Goal: Navigation & Orientation: Find specific page/section

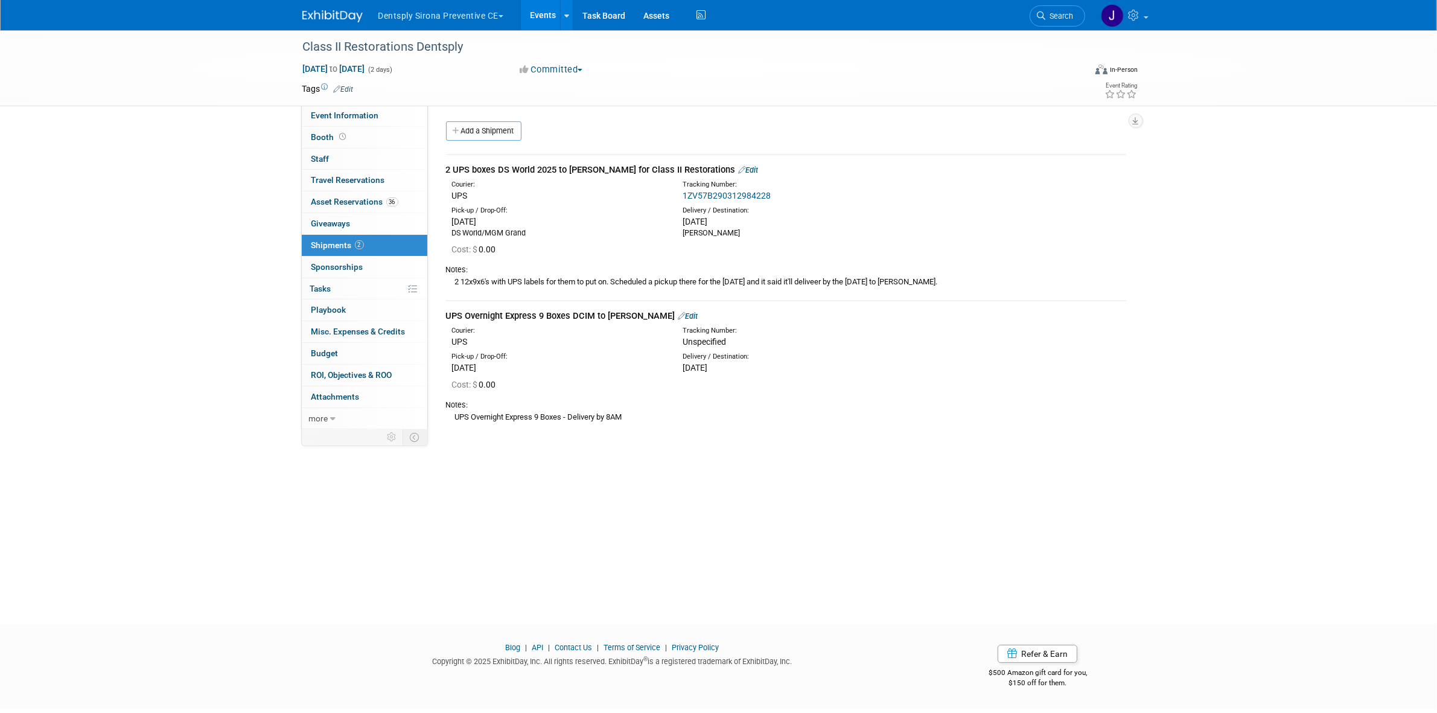
click at [1266, 83] on div "Class II Restorations Dentsply Oct 10, 2025 to Oct 11, 2025 (2 days) Oct 10, 20…" at bounding box center [718, 68] width 1437 height 76
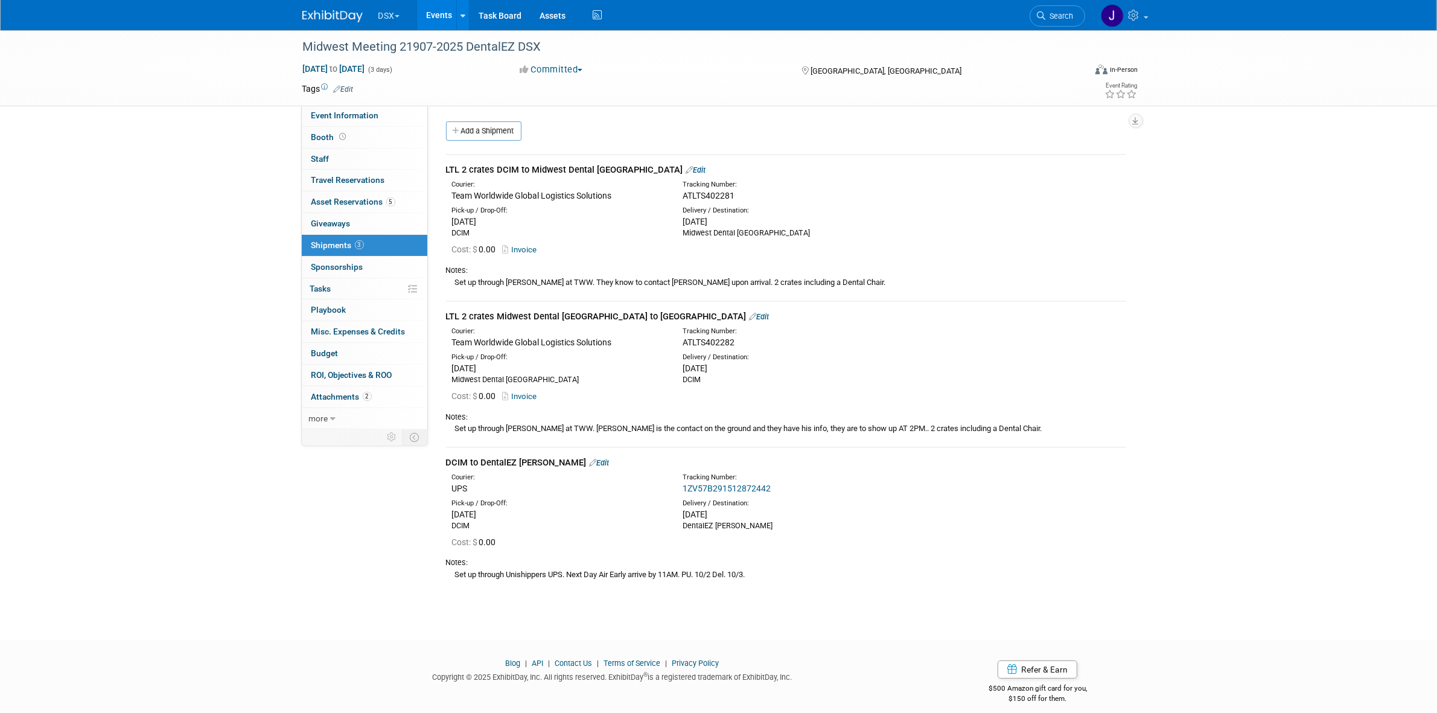
click at [429, 13] on link "Events" at bounding box center [439, 15] width 44 height 30
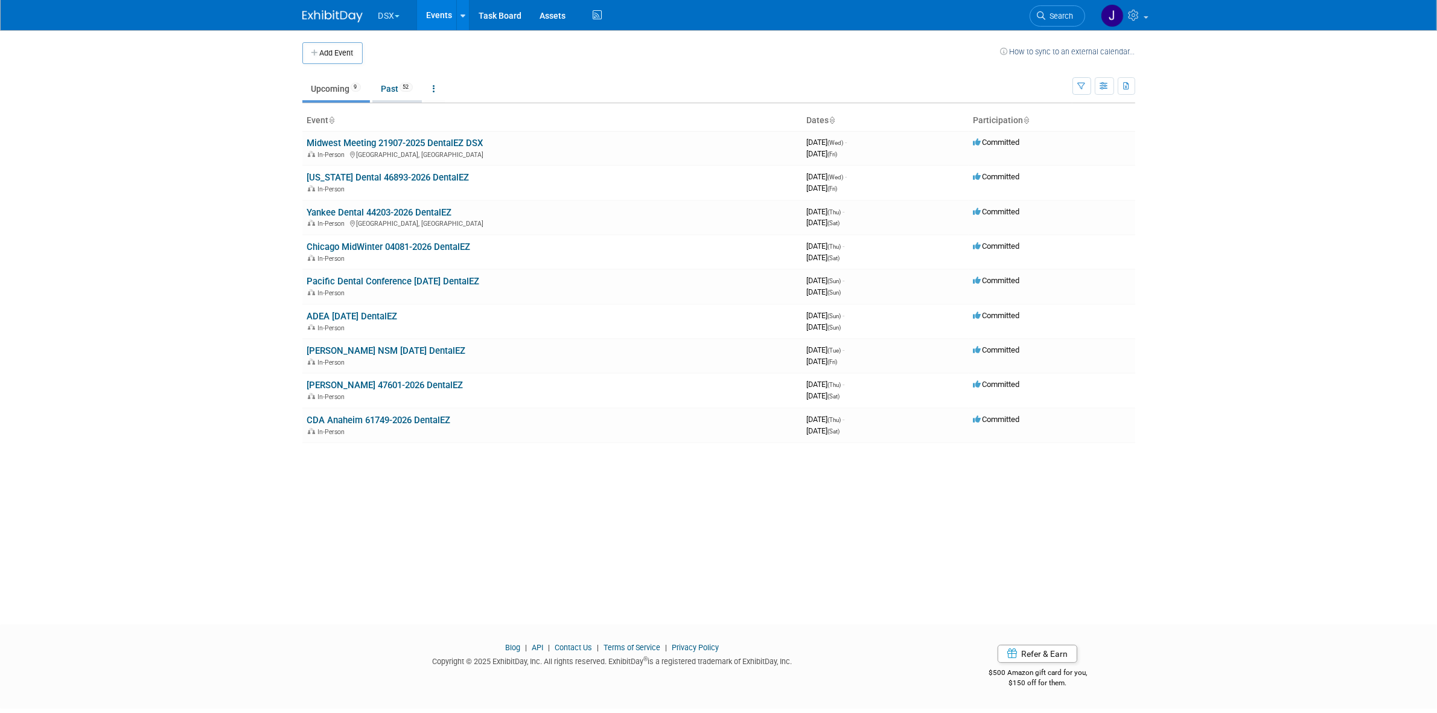
click at [397, 95] on link "Past 52" at bounding box center [396, 88] width 49 height 23
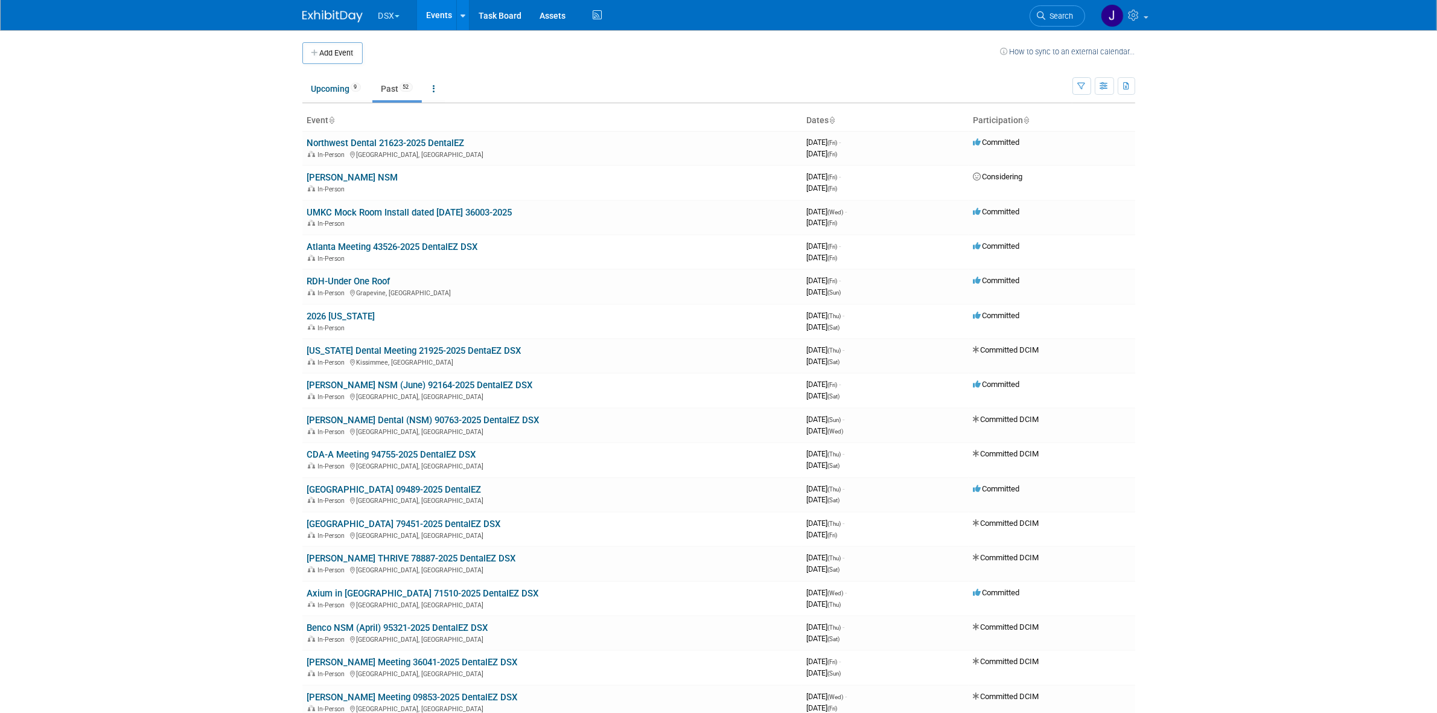
click at [387, 28] on ul "DSX Explore: My Workspaces 29 Go to Workspace: Accutron Axiodent BaseVac Bien-A…" at bounding box center [491, 15] width 228 height 30
click at [390, 25] on button "DSX" at bounding box center [396, 13] width 38 height 27
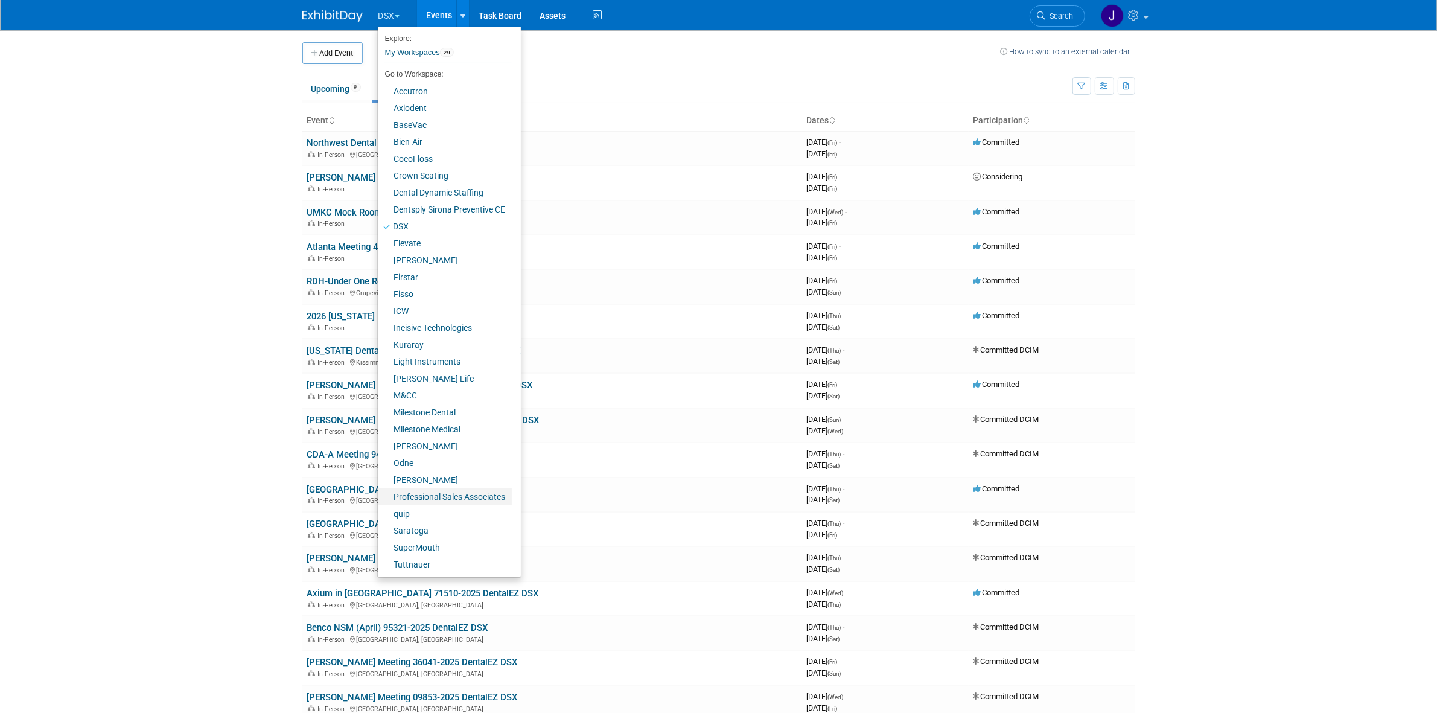
click at [424, 497] on link "Professional Sales Associates" at bounding box center [445, 496] width 134 height 17
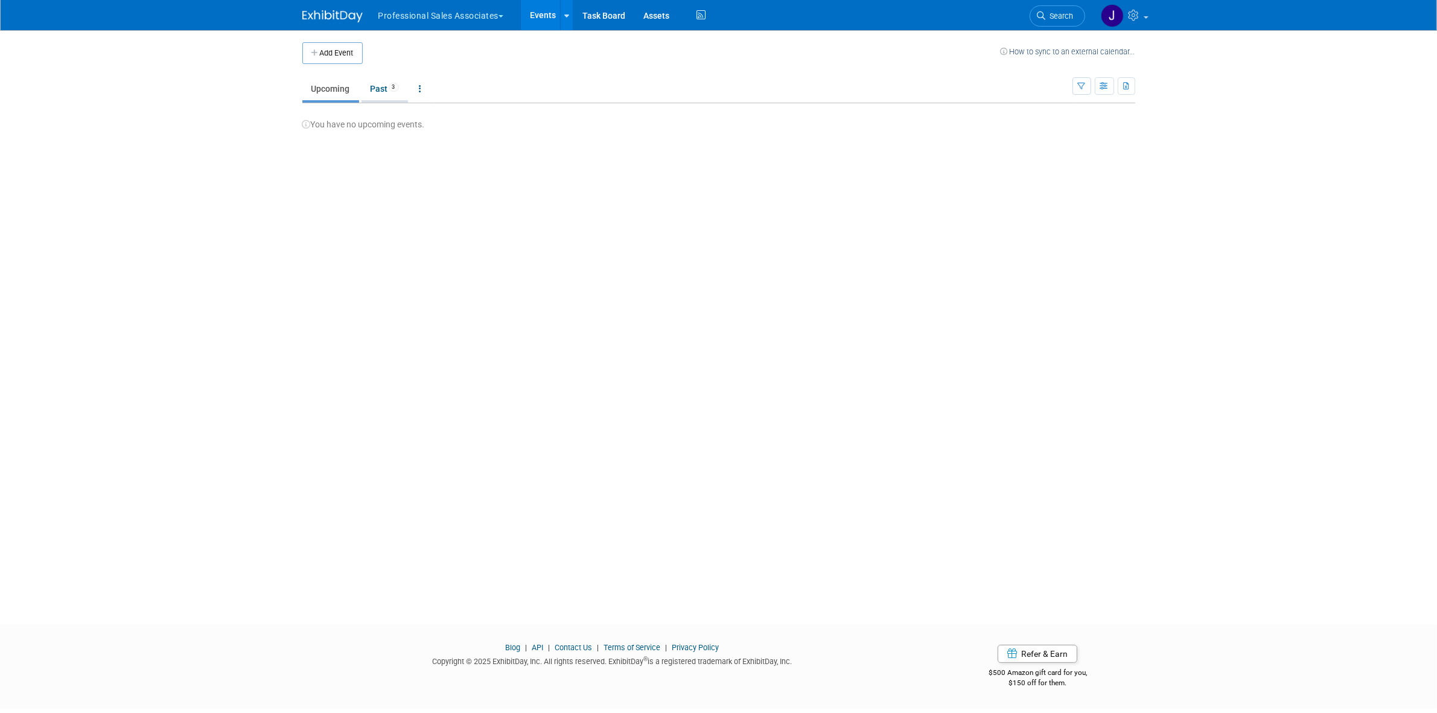
click at [381, 89] on link "Past 3" at bounding box center [385, 88] width 46 height 23
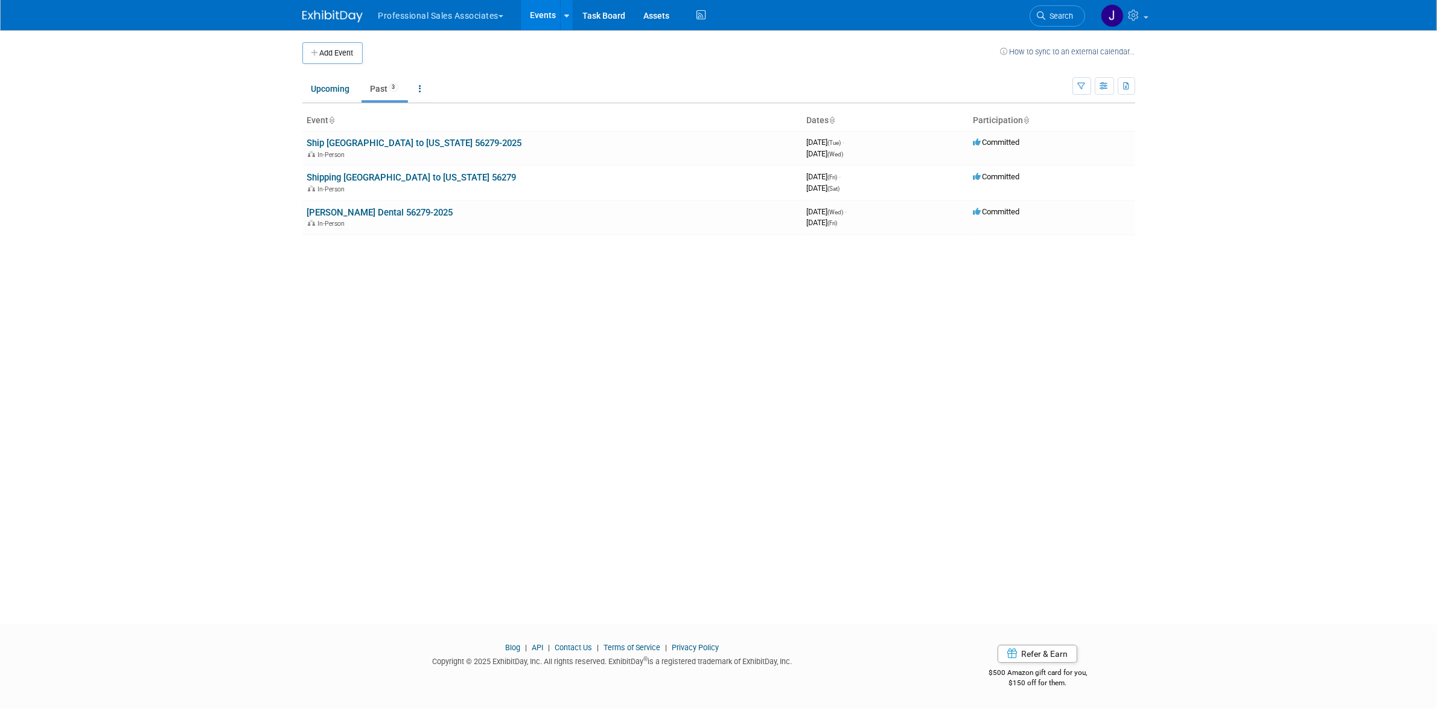
click at [375, 215] on link "[PERSON_NAME] Dental 56279-2025" at bounding box center [380, 212] width 146 height 11
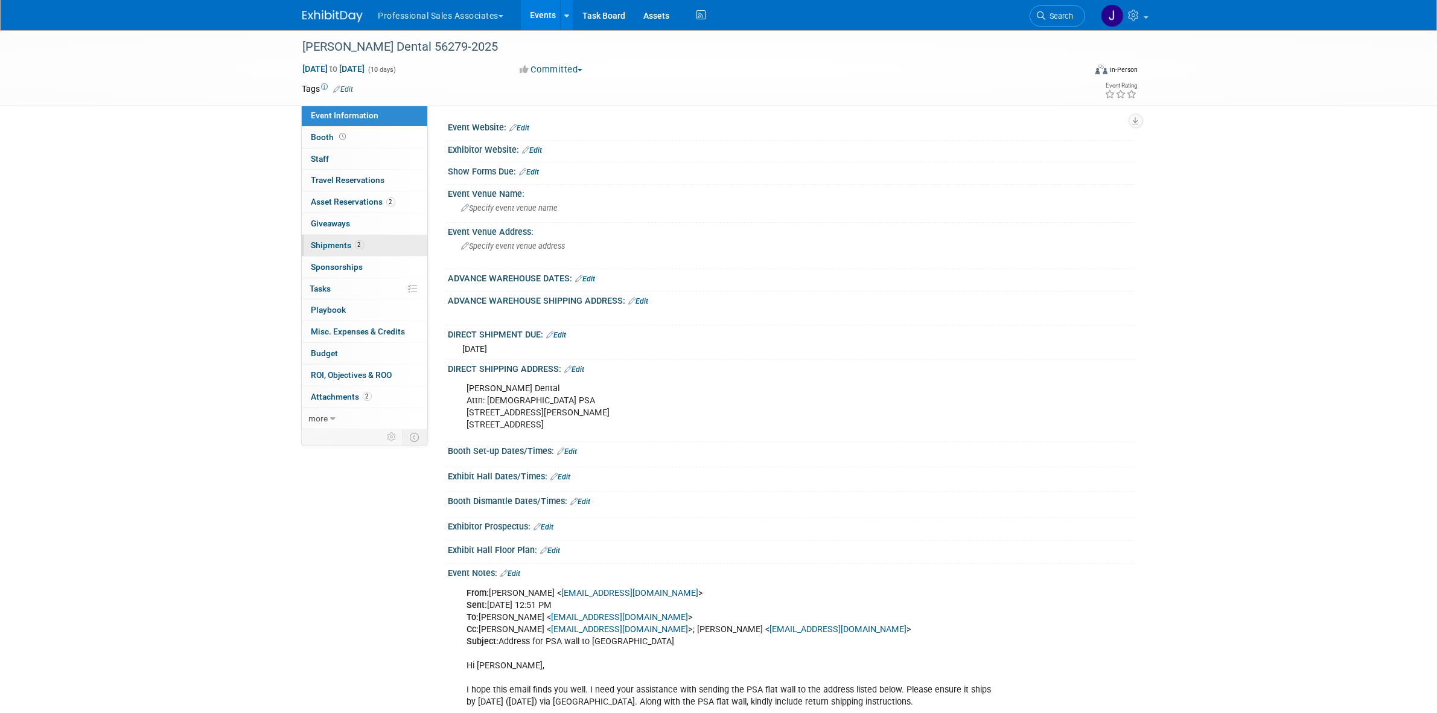
click at [372, 246] on link "2 Shipments 2" at bounding box center [365, 245] width 126 height 21
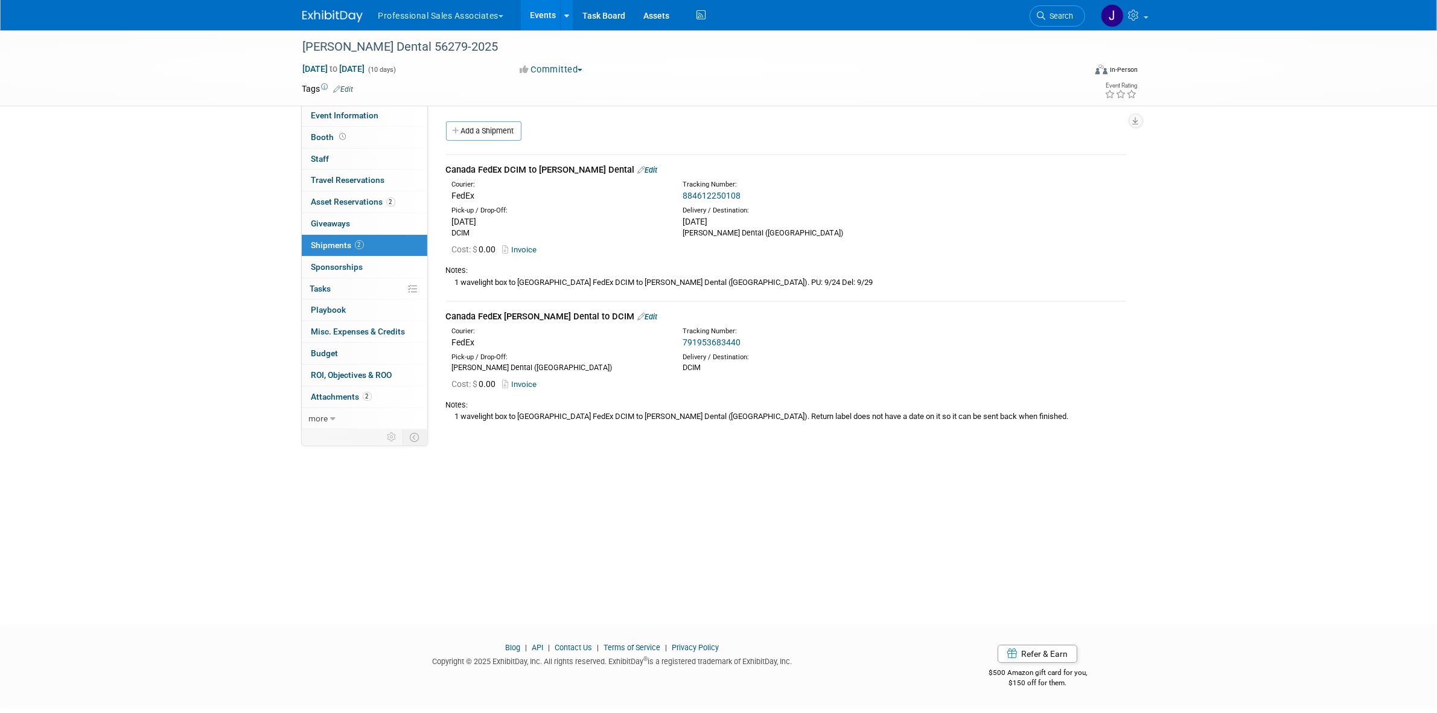
click at [707, 341] on link "791953683440" at bounding box center [712, 342] width 58 height 10
